Goal: Navigation & Orientation: Find specific page/section

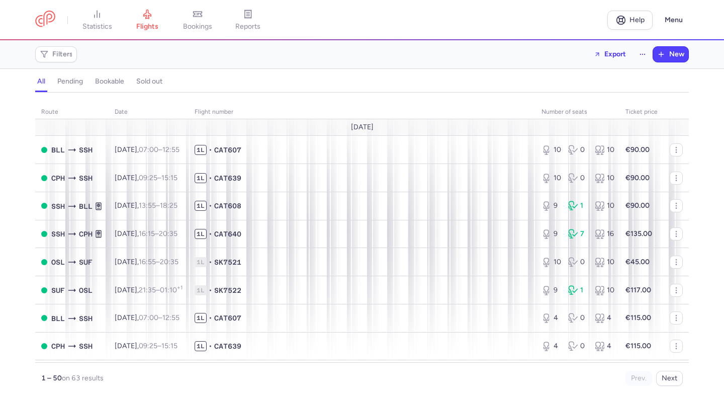
click at [200, 25] on span "bookings" at bounding box center [197, 26] width 29 height 9
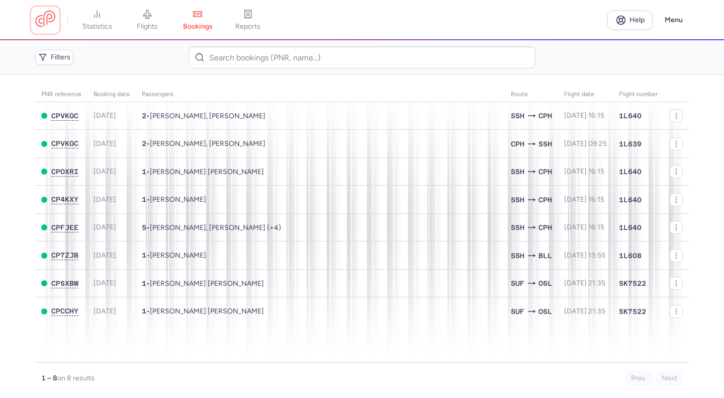
click at [53, 26] on link at bounding box center [45, 20] width 20 height 19
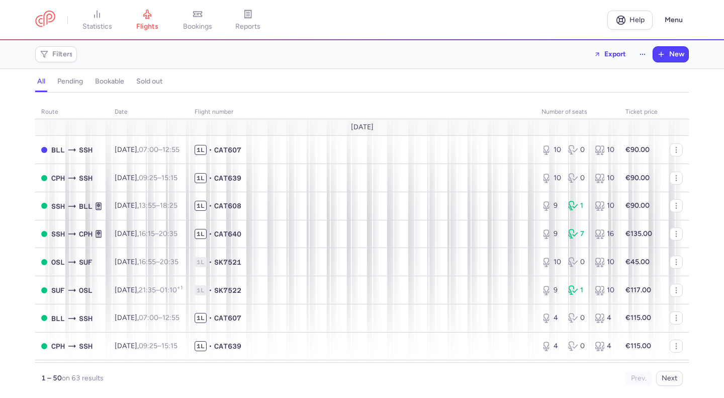
click at [194, 25] on span "bookings" at bounding box center [197, 26] width 29 height 9
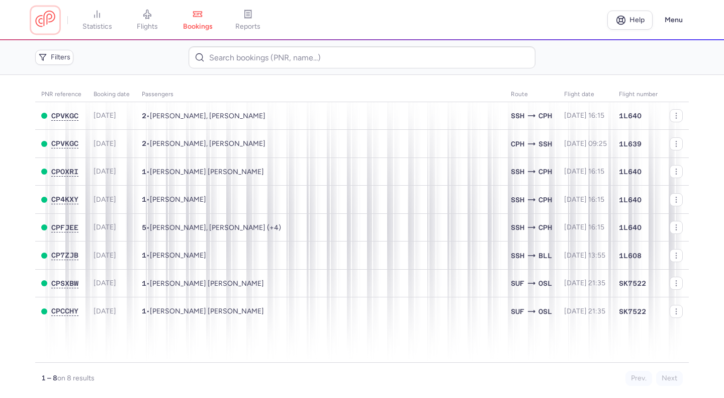
click at [43, 20] on link at bounding box center [45, 20] width 20 height 19
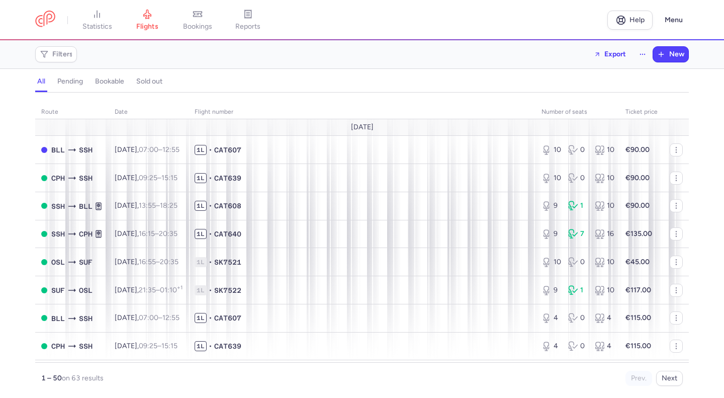
click at [201, 27] on span "bookings" at bounding box center [197, 26] width 29 height 9
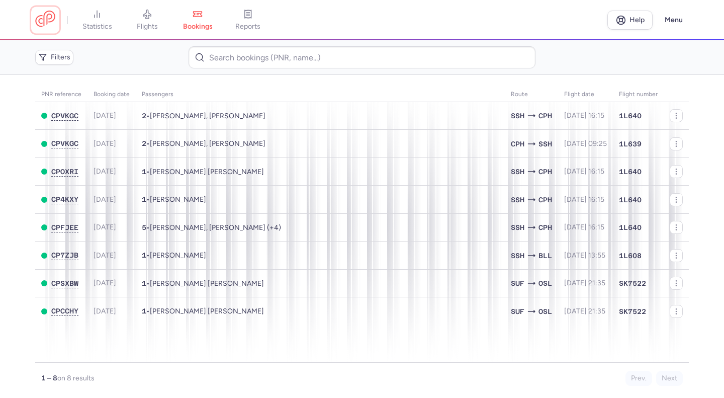
click at [49, 24] on link at bounding box center [45, 20] width 20 height 19
